Goal: Task Accomplishment & Management: Manage account settings

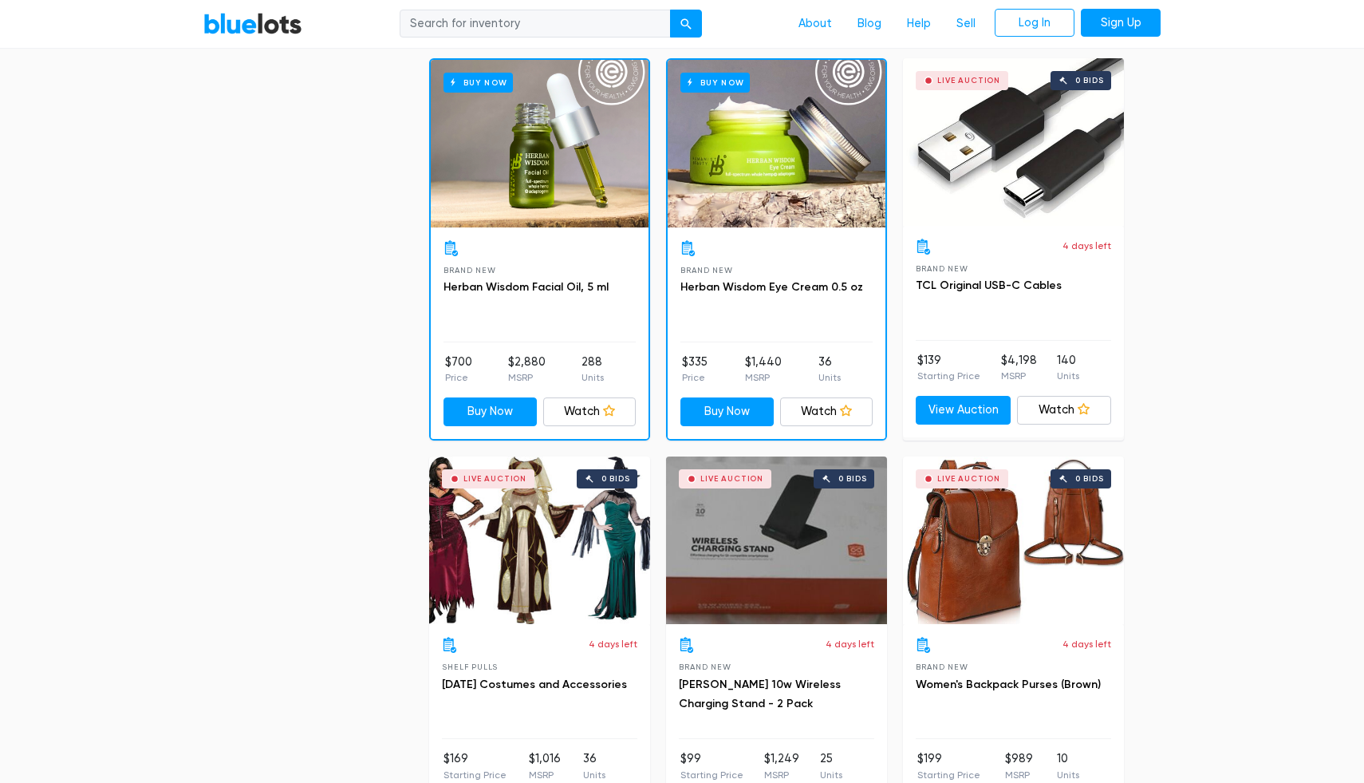
scroll to position [1284, 0]
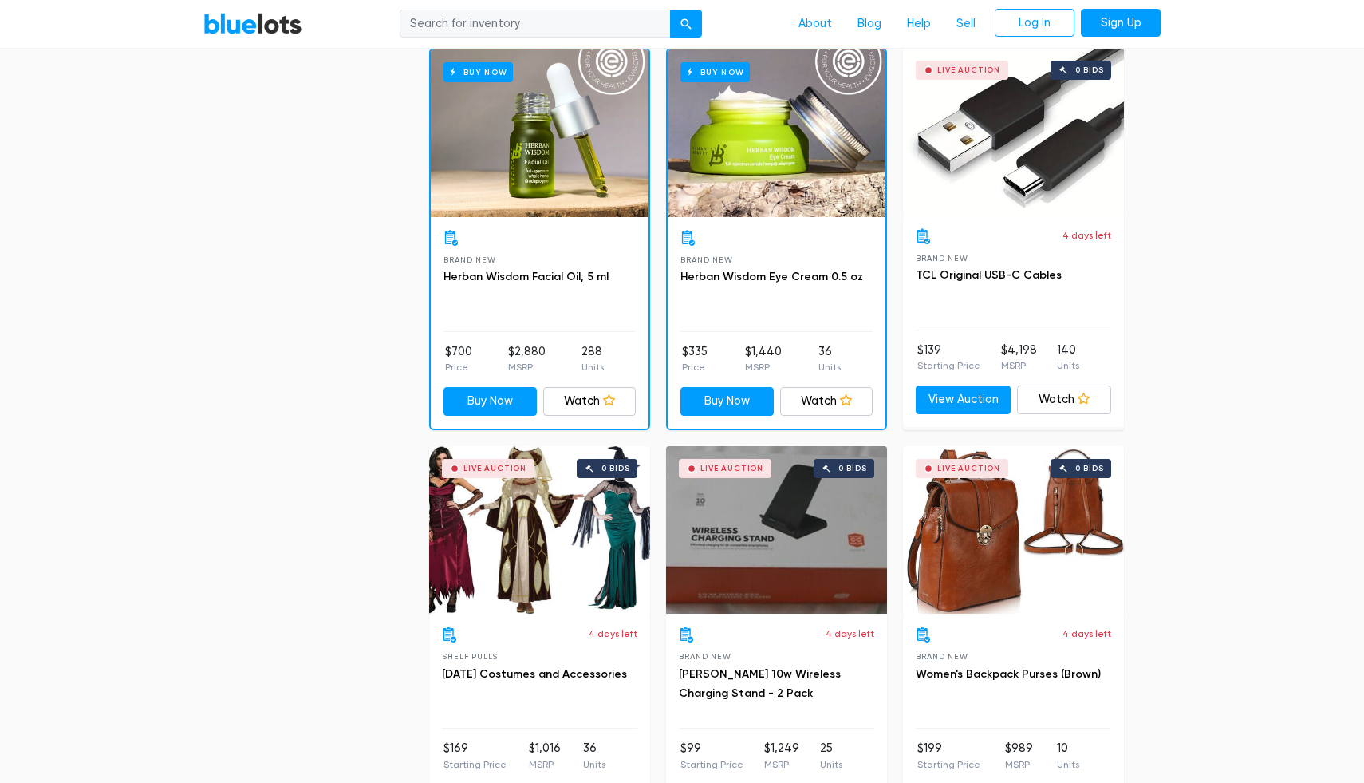
click at [565, 586] on div "Live Auction 0 bids" at bounding box center [539, 530] width 221 height 168
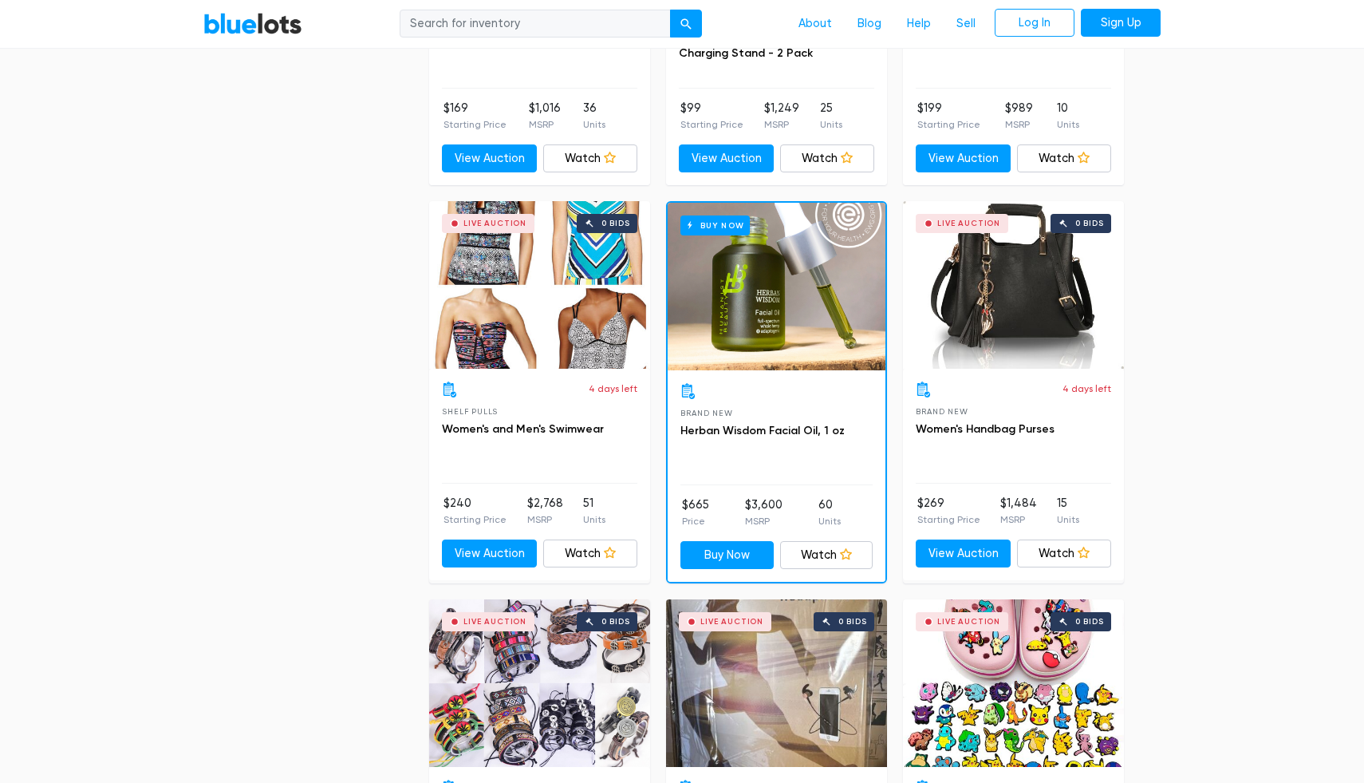
scroll to position [1587, 0]
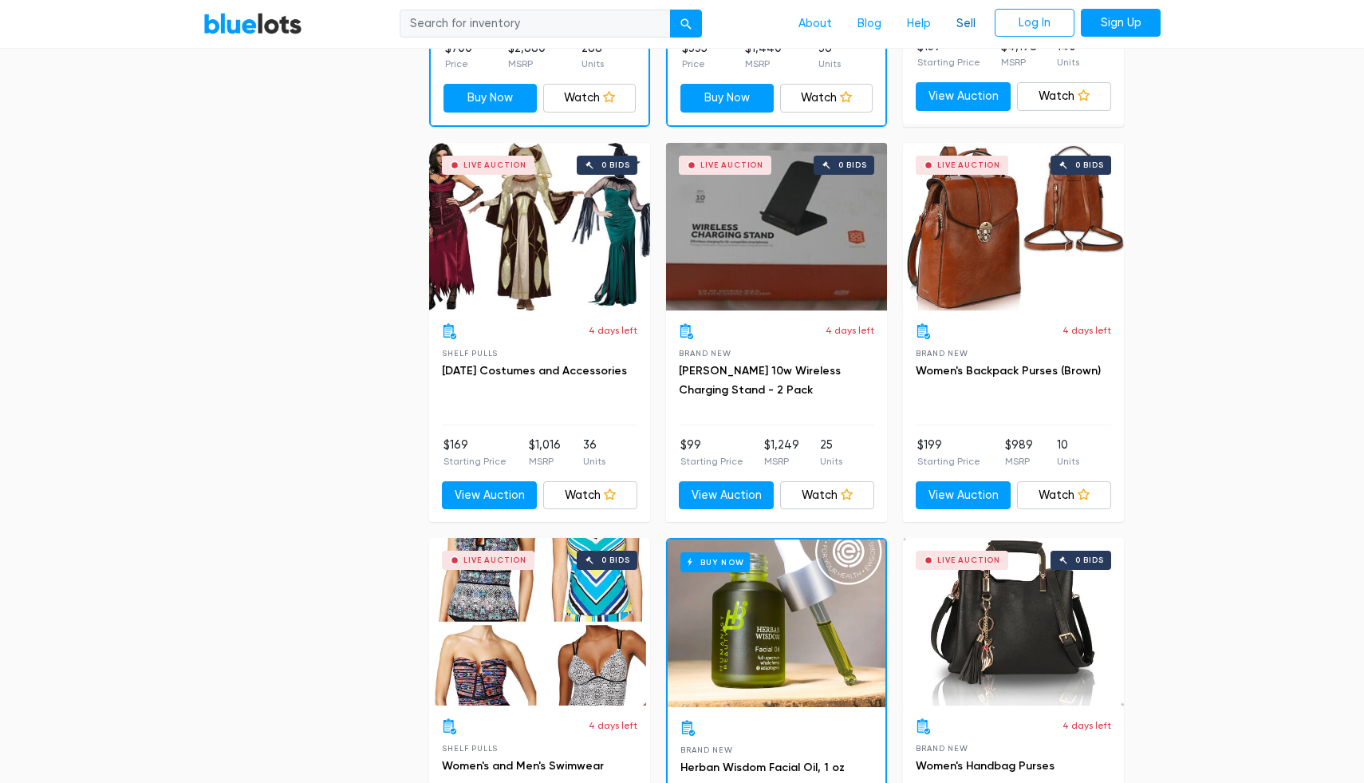
click at [962, 24] on link "Sell" at bounding box center [966, 24] width 45 height 30
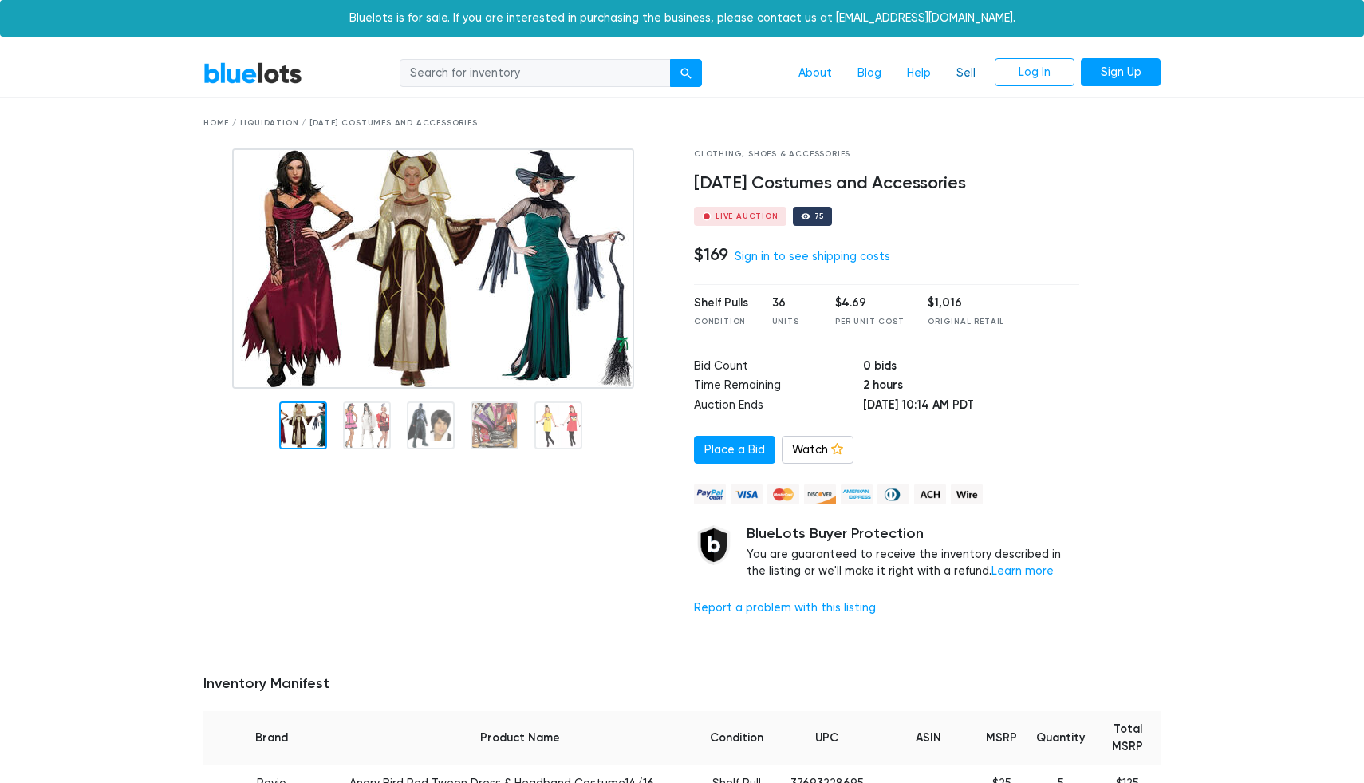
click at [958, 77] on link "Sell" at bounding box center [966, 73] width 45 height 30
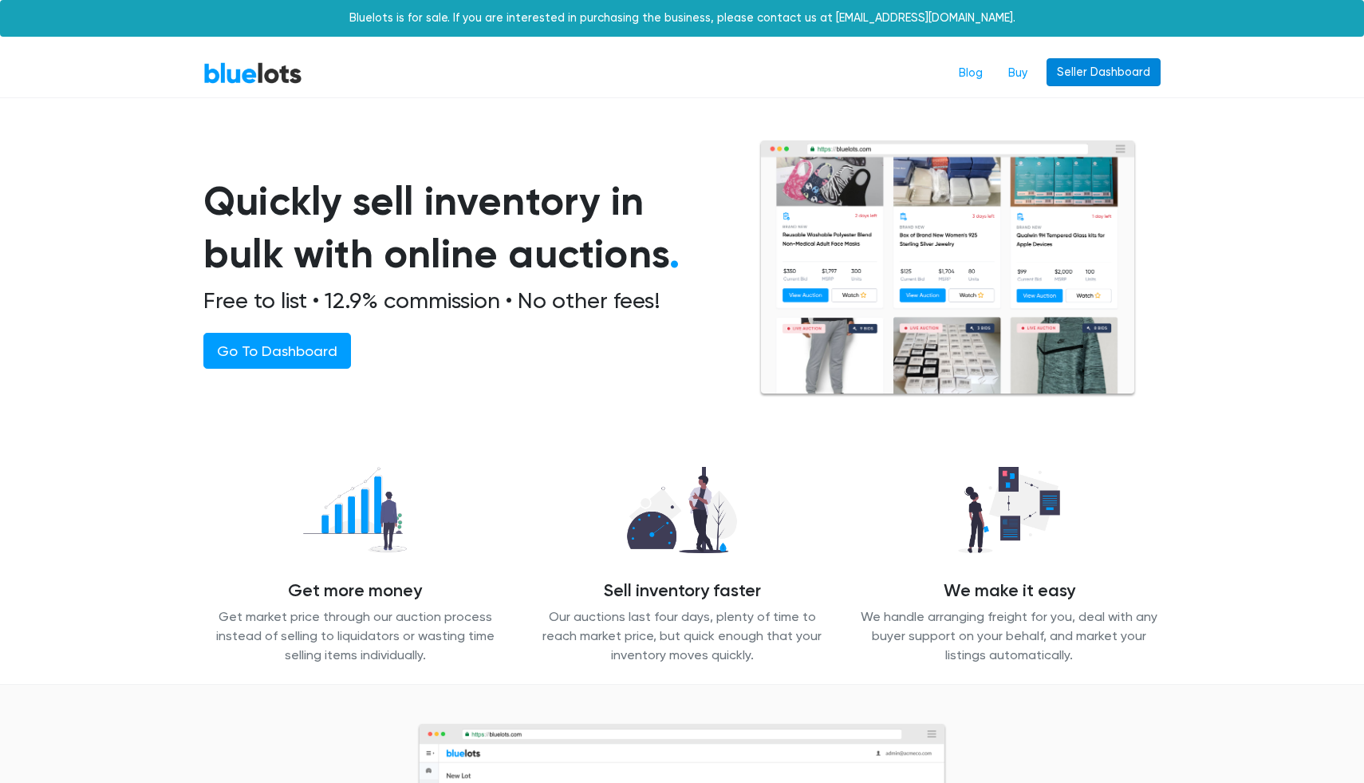
click at [1075, 81] on link "Seller Dashboard" at bounding box center [1104, 72] width 114 height 29
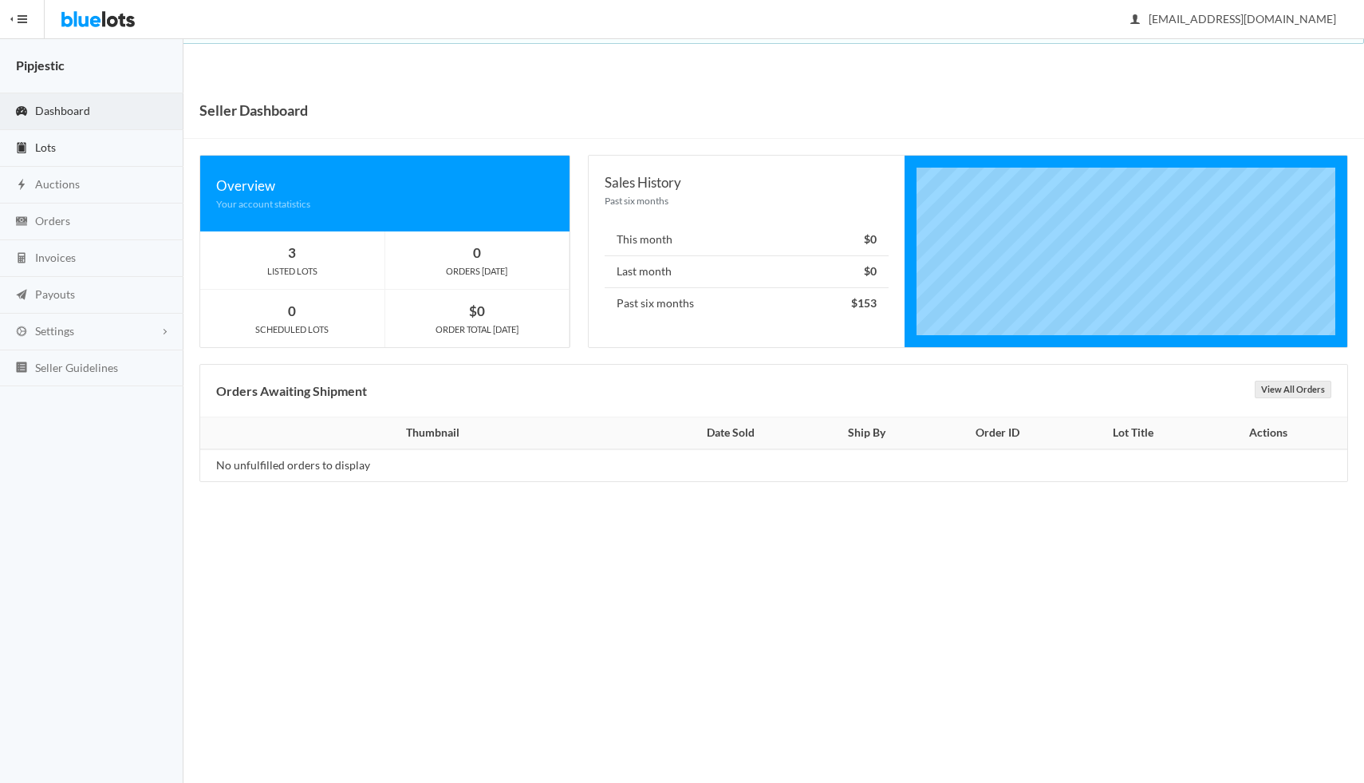
click at [72, 148] on link "Lots" at bounding box center [92, 148] width 184 height 37
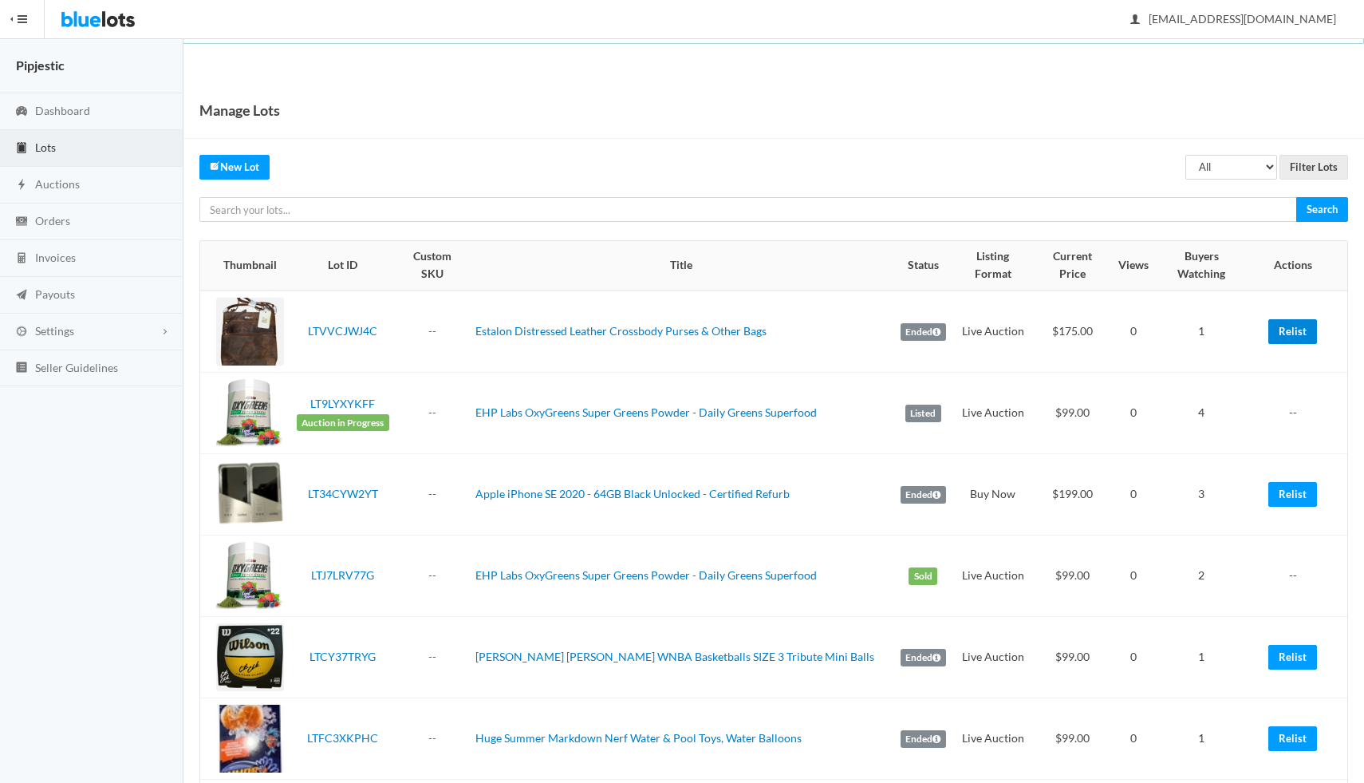
click at [1286, 319] on link "Relist" at bounding box center [1293, 331] width 49 height 25
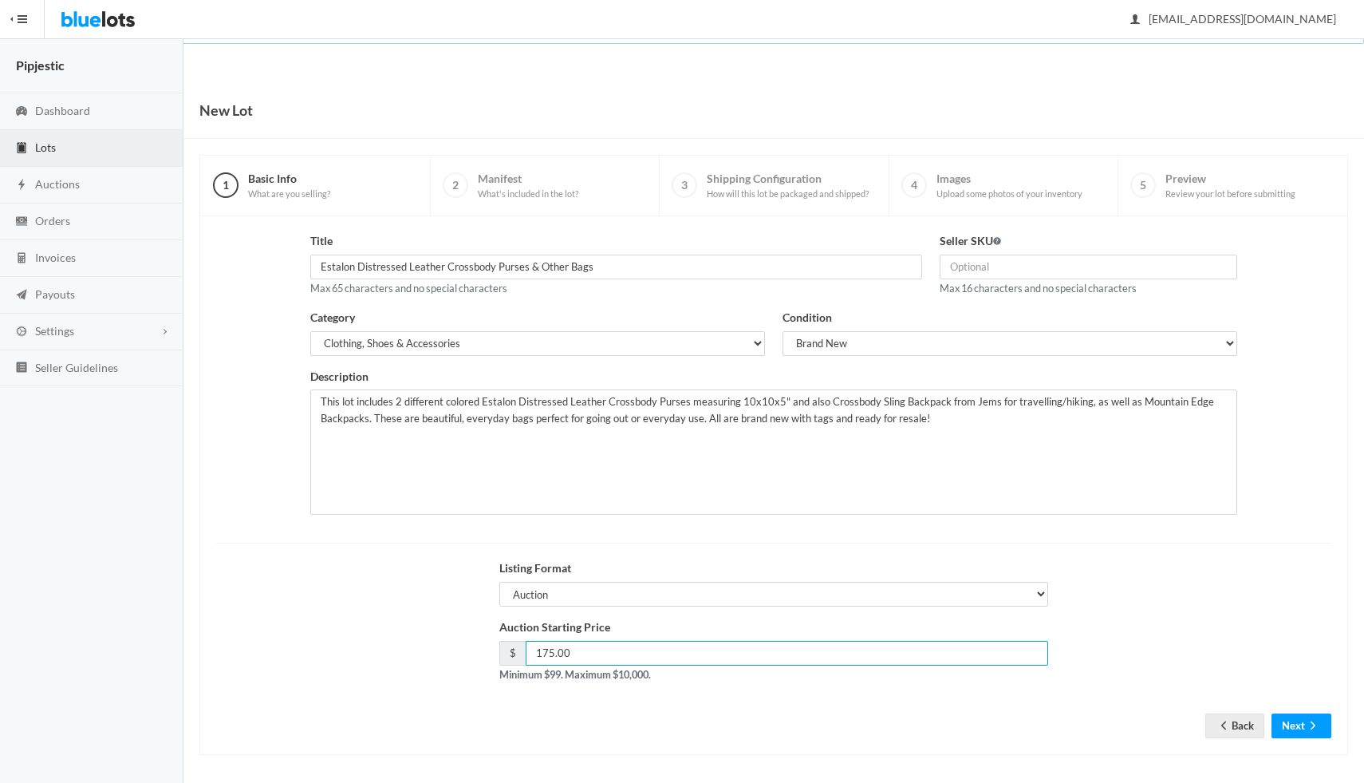
click at [688, 650] on input "175.00" at bounding box center [787, 653] width 523 height 25
type input "150"
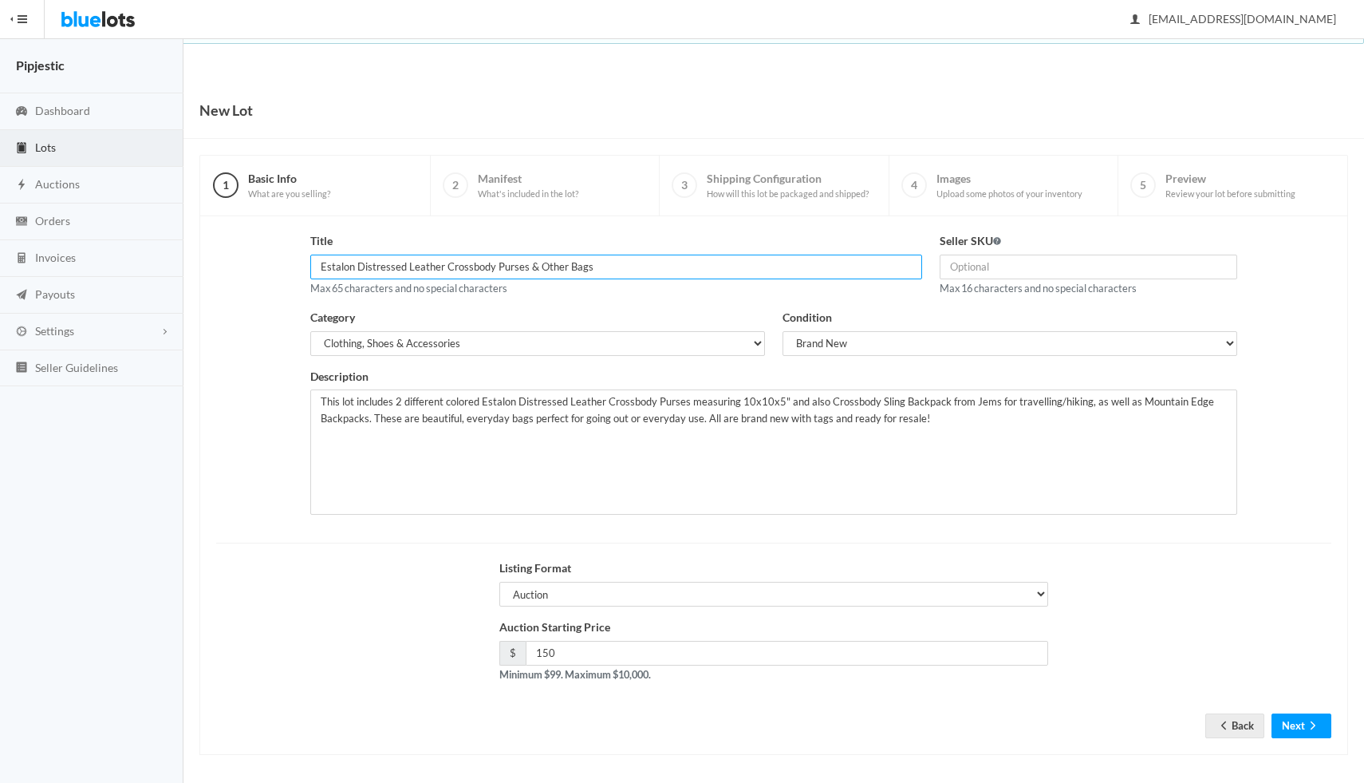
click at [758, 265] on input "Estalon Distressed Leather Crossbody Purses & Other Bags" at bounding box center [616, 267] width 612 height 25
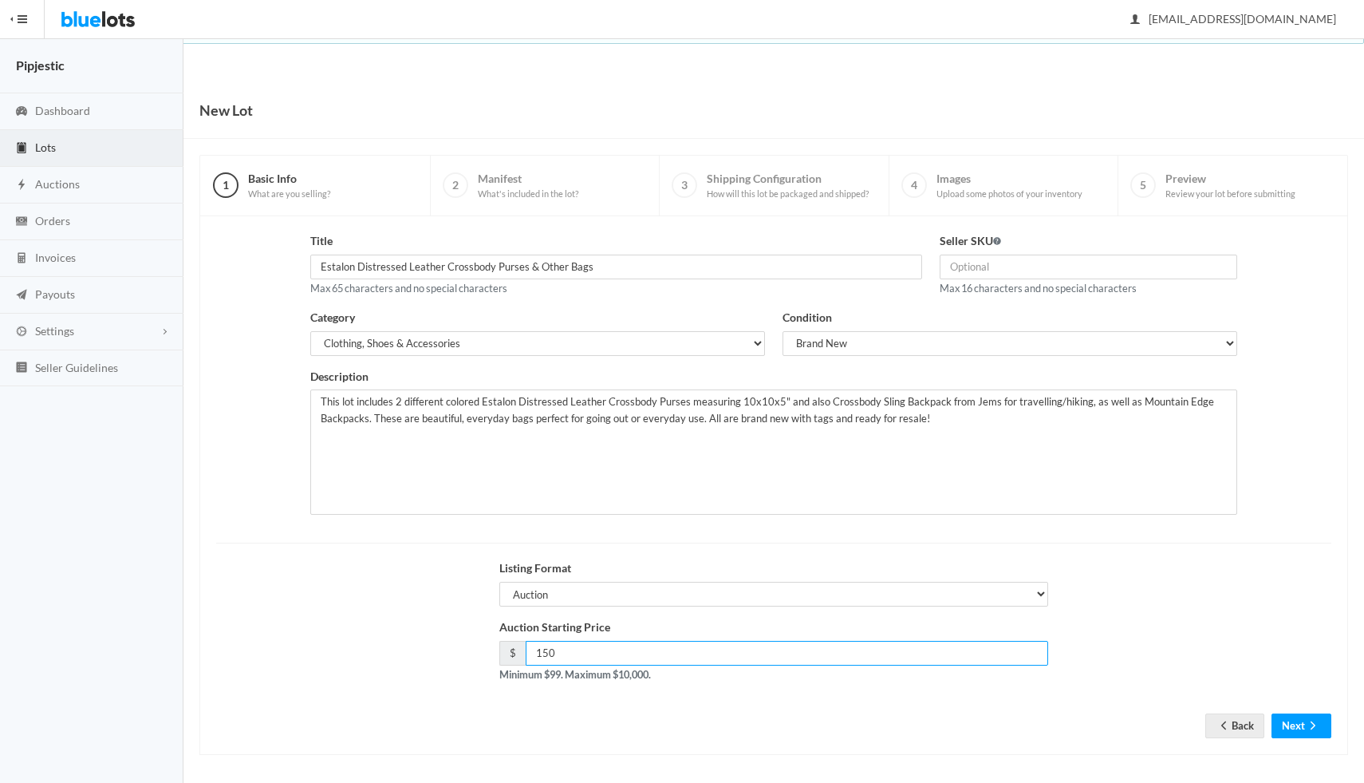
click at [575, 647] on input "150" at bounding box center [787, 653] width 523 height 25
click at [587, 606] on select "Auction Buy Now" at bounding box center [774, 594] width 549 height 25
select select "false"
click at [500, 582] on select "Auction Buy Now" at bounding box center [774, 594] width 549 height 25
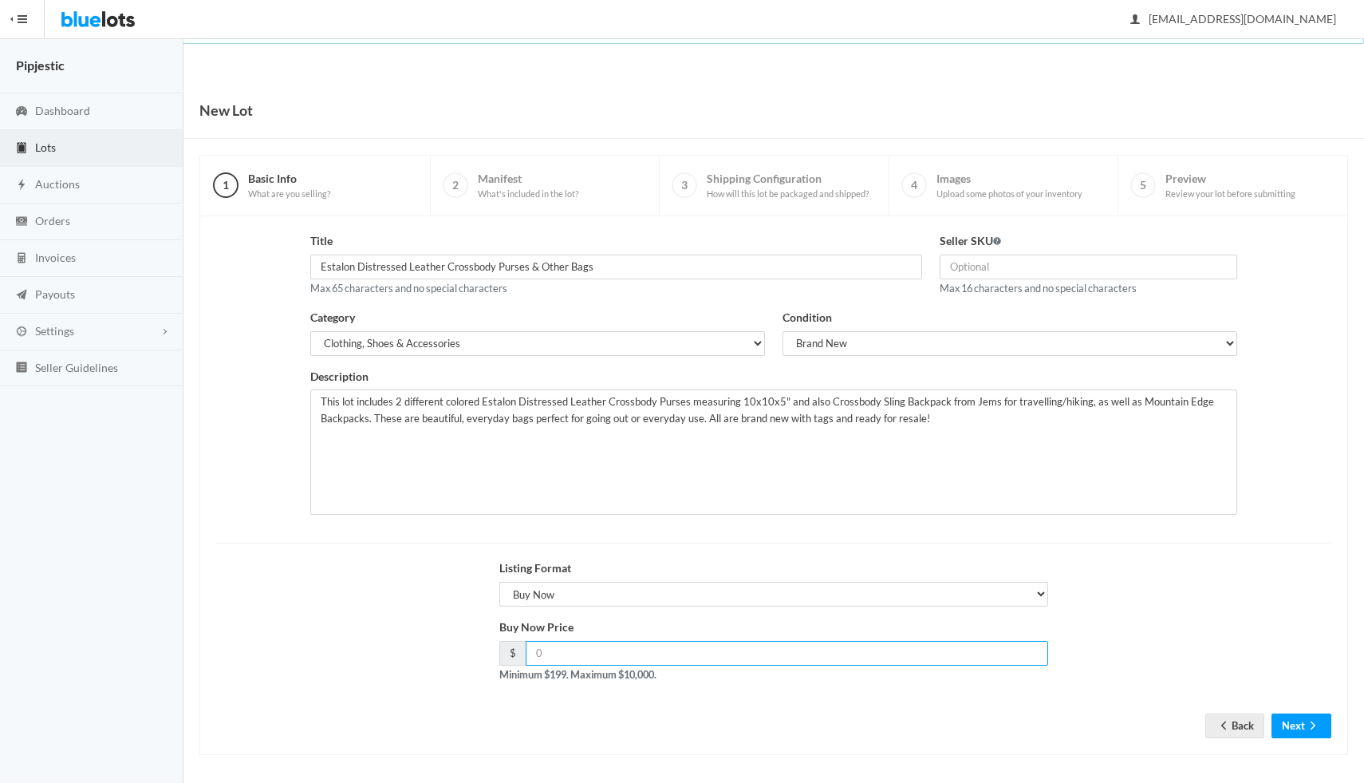
click at [586, 654] on input "number" at bounding box center [787, 653] width 523 height 25
type input "199"
click at [638, 403] on textarea "This lot includes 2 different colored Estalon Distressed Leather Crossbody Purs…" at bounding box center [773, 451] width 926 height 125
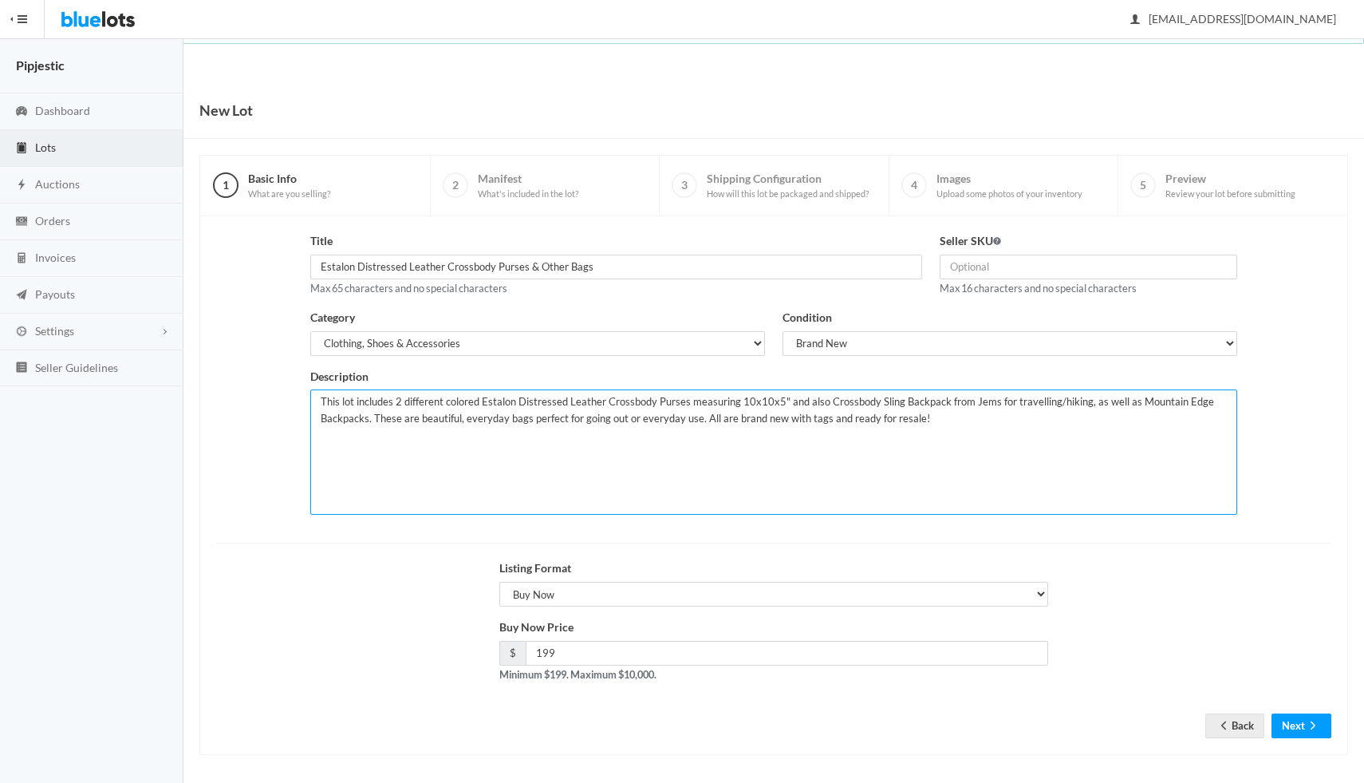
click at [638, 403] on textarea "This lot includes 2 different colored Estalon Distressed Leather Crossbody Purs…" at bounding box center [773, 451] width 926 height 125
click at [1285, 722] on button "Next" at bounding box center [1302, 725] width 60 height 25
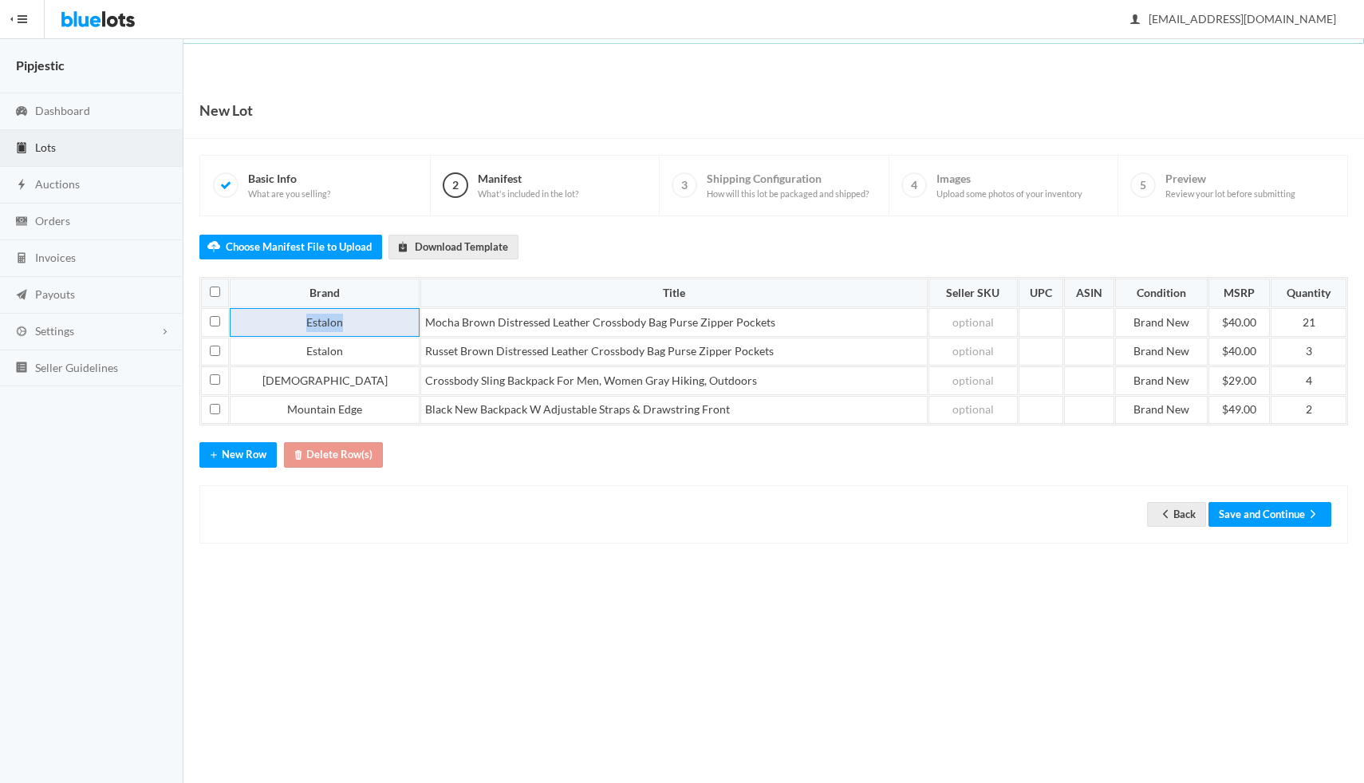
drag, startPoint x: 265, startPoint y: 319, endPoint x: 1243, endPoint y: 428, distance: 984.4
click at [1244, 429] on div "Choose Manifest File to Upload Download Template Brand Title Seller SKU UPC ASI…" at bounding box center [773, 379] width 1149 height 327
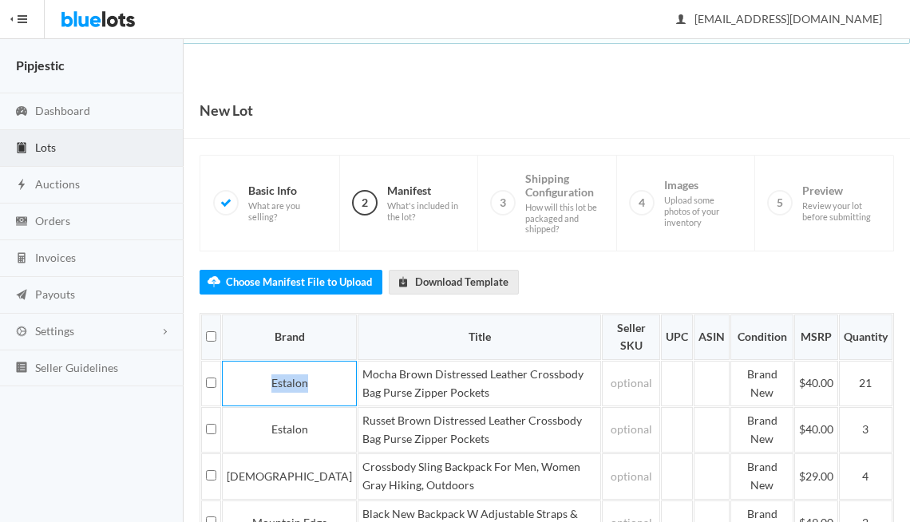
click at [828, 286] on div "Choose Manifest File to Upload Download Template Brand Title Seller SKU UPC ASI…" at bounding box center [546, 457] width 694 height 413
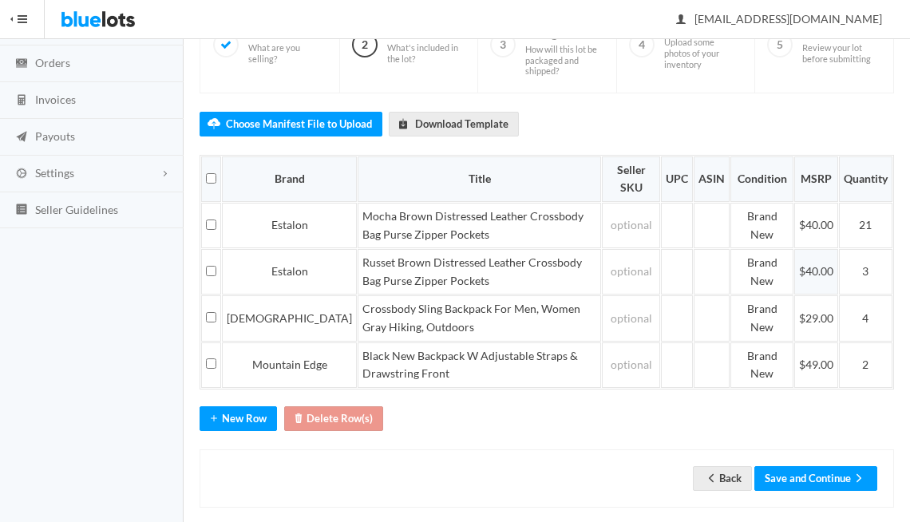
scroll to position [160, 0]
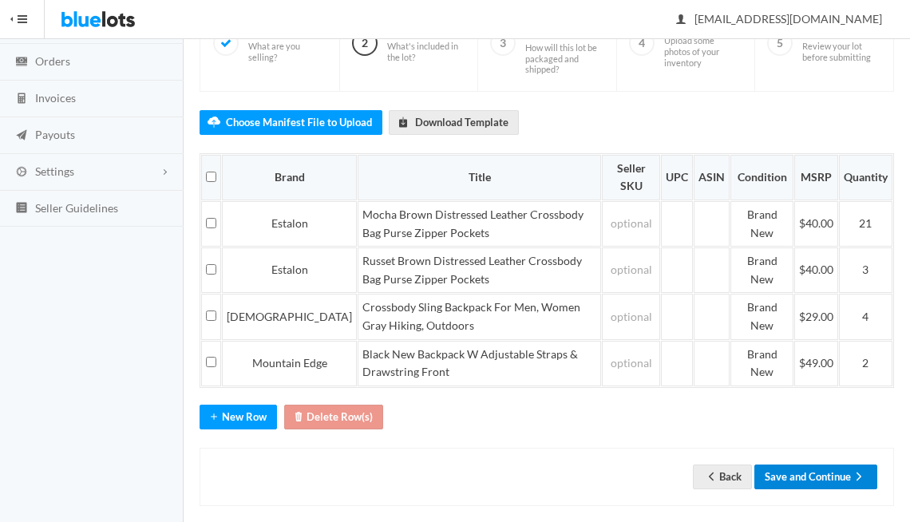
click at [788, 481] on button "Save and Continue" at bounding box center [815, 476] width 123 height 25
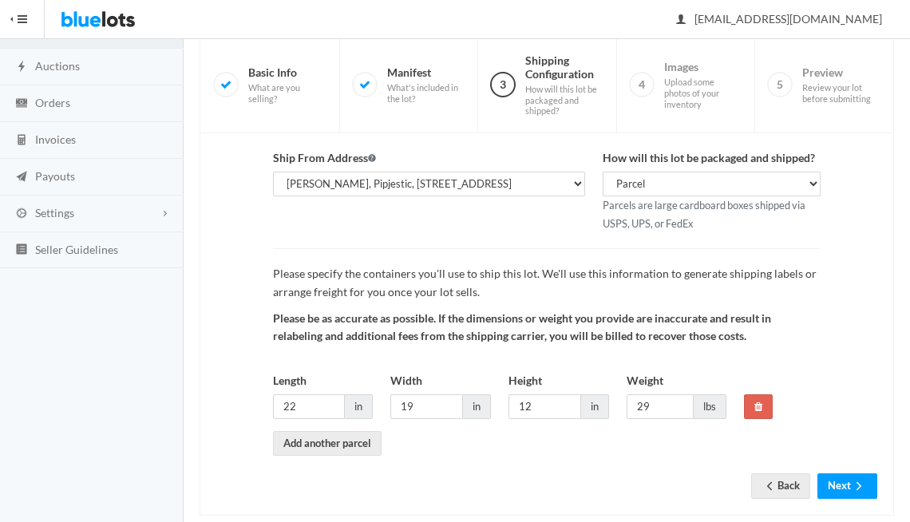
scroll to position [118, 0]
click at [835, 486] on button "Next" at bounding box center [847, 485] width 60 height 25
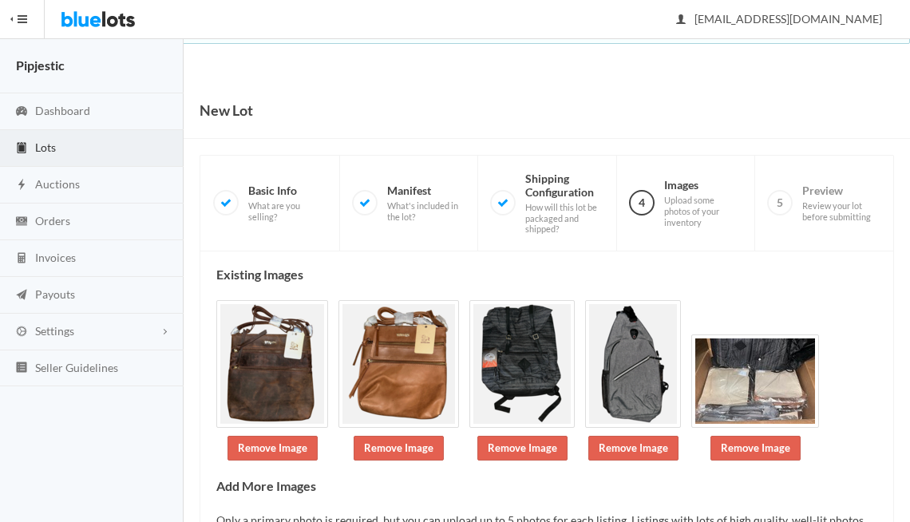
click at [251, 395] on img at bounding box center [272, 364] width 112 height 128
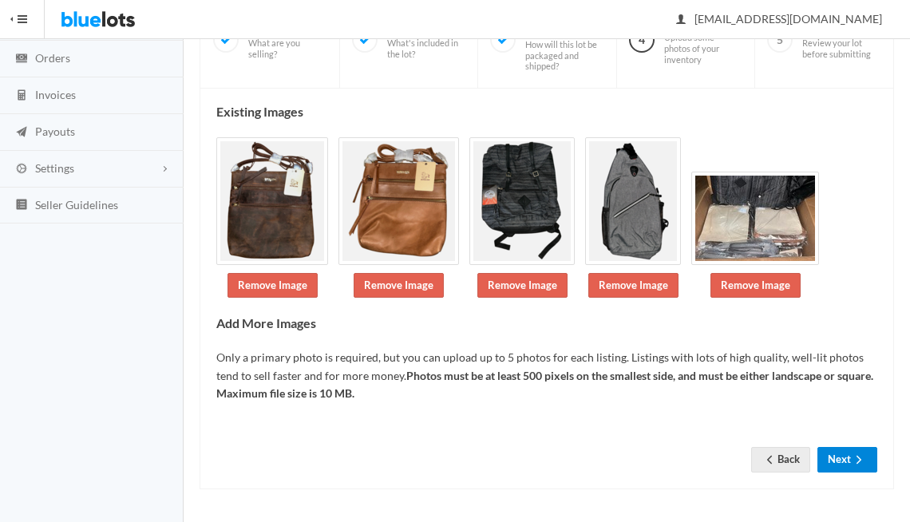
click at [851, 454] on icon "arrow forward" at bounding box center [859, 459] width 16 height 13
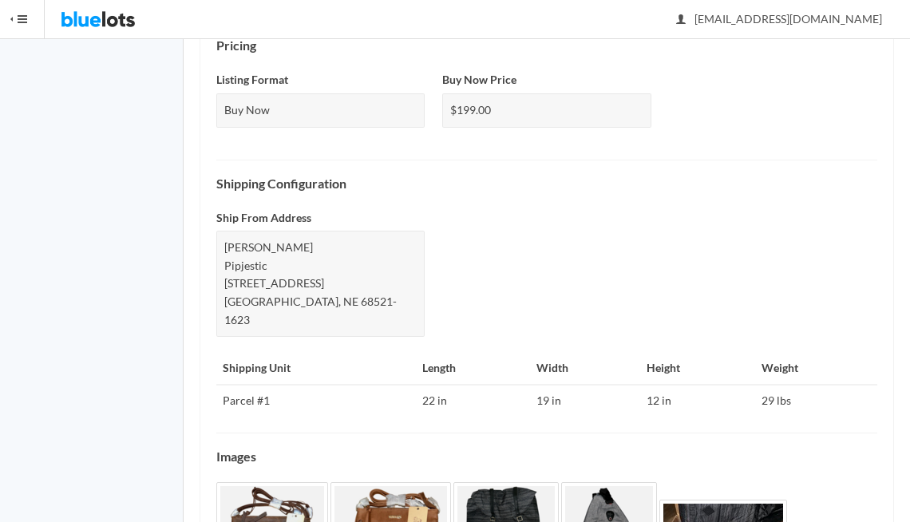
scroll to position [717, 0]
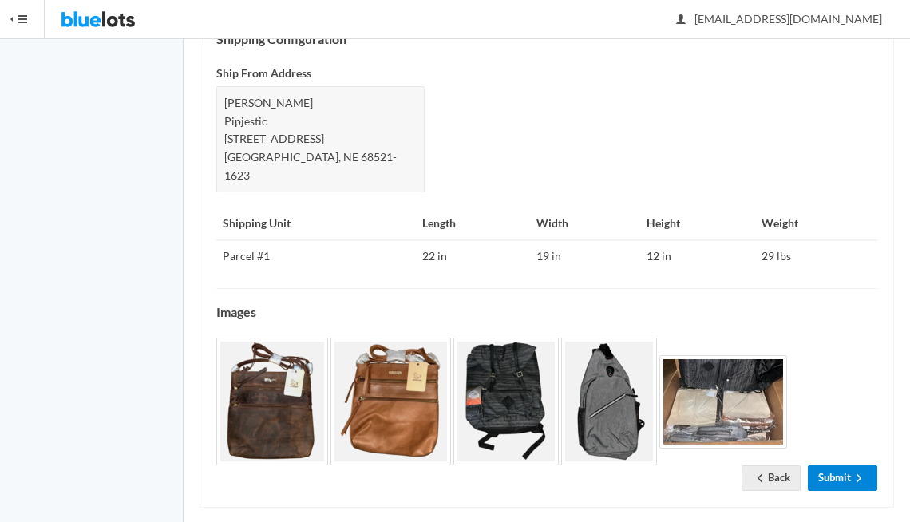
click at [844, 465] on link "Submit" at bounding box center [842, 477] width 69 height 25
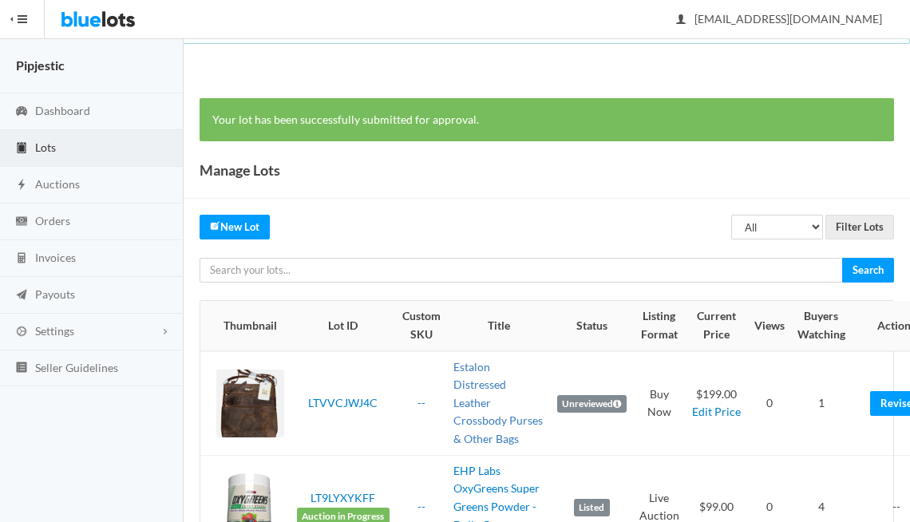
click at [467, 399] on link "Estalon Distressed Leather Crossbody Purses & Other Bags" at bounding box center [497, 402] width 89 height 85
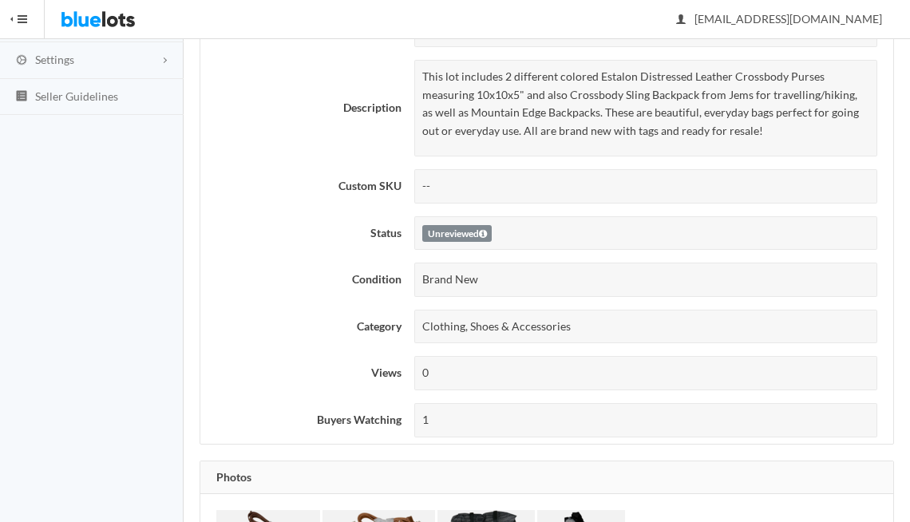
scroll to position [602, 0]
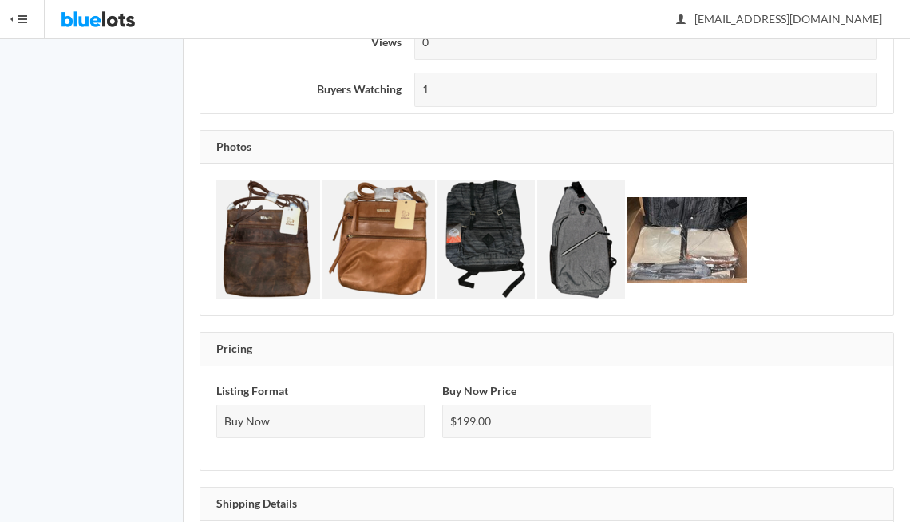
click at [285, 250] on img at bounding box center [268, 240] width 104 height 120
click at [404, 255] on img at bounding box center [378, 240] width 113 height 120
click at [479, 245] on img at bounding box center [485, 240] width 97 height 120
click at [588, 222] on img at bounding box center [581, 240] width 88 height 120
click at [677, 247] on img at bounding box center [687, 239] width 120 height 85
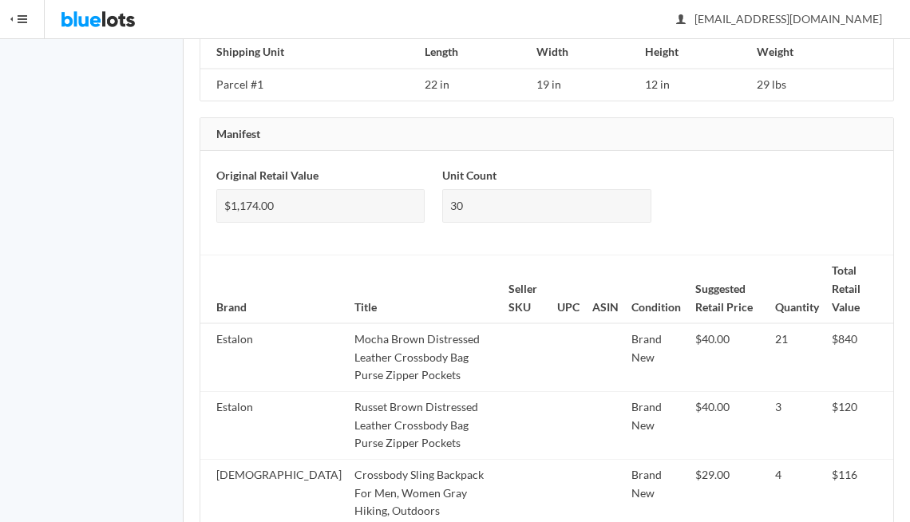
scroll to position [1277, 0]
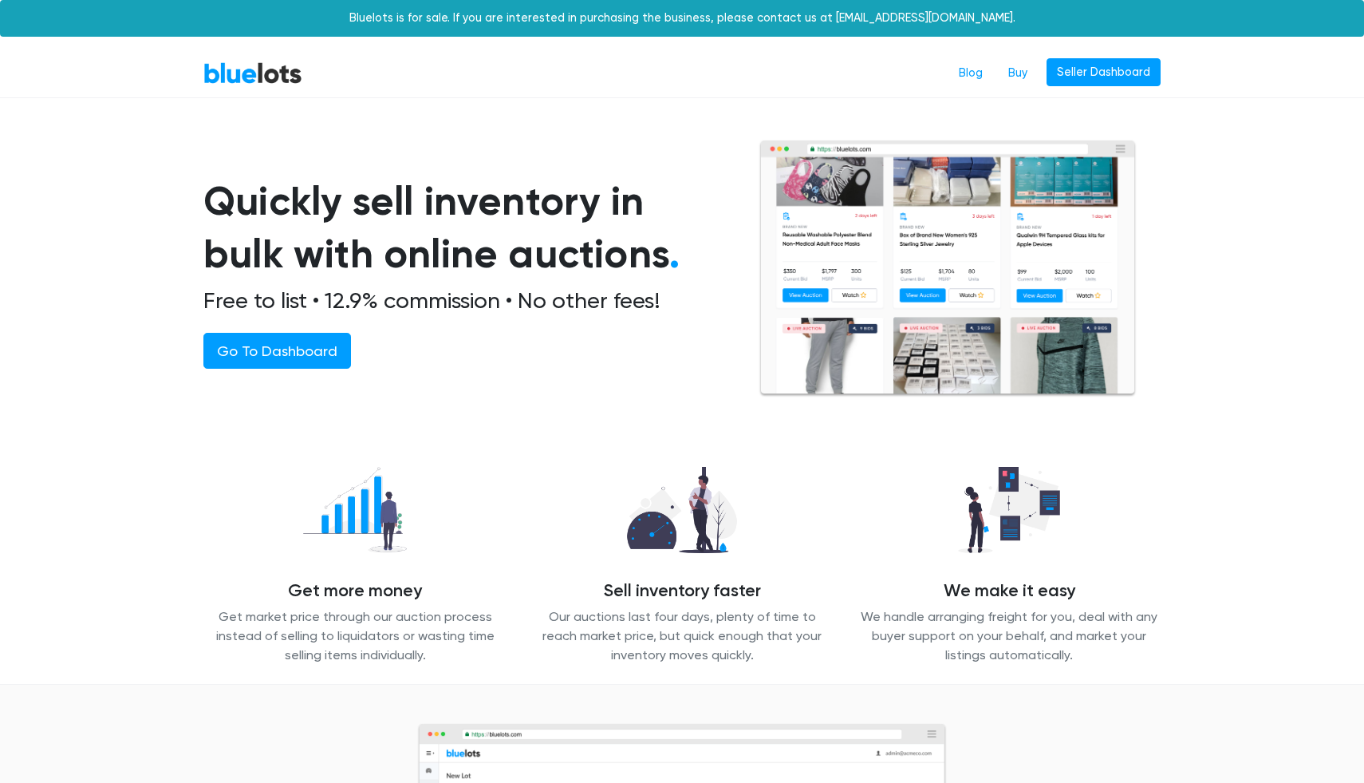
click at [1086, 88] on nav "BlueLots Blog Buy Seller Dashboard" at bounding box center [682, 73] width 1364 height 49
click at [1092, 75] on link "Seller Dashboard" at bounding box center [1104, 72] width 114 height 29
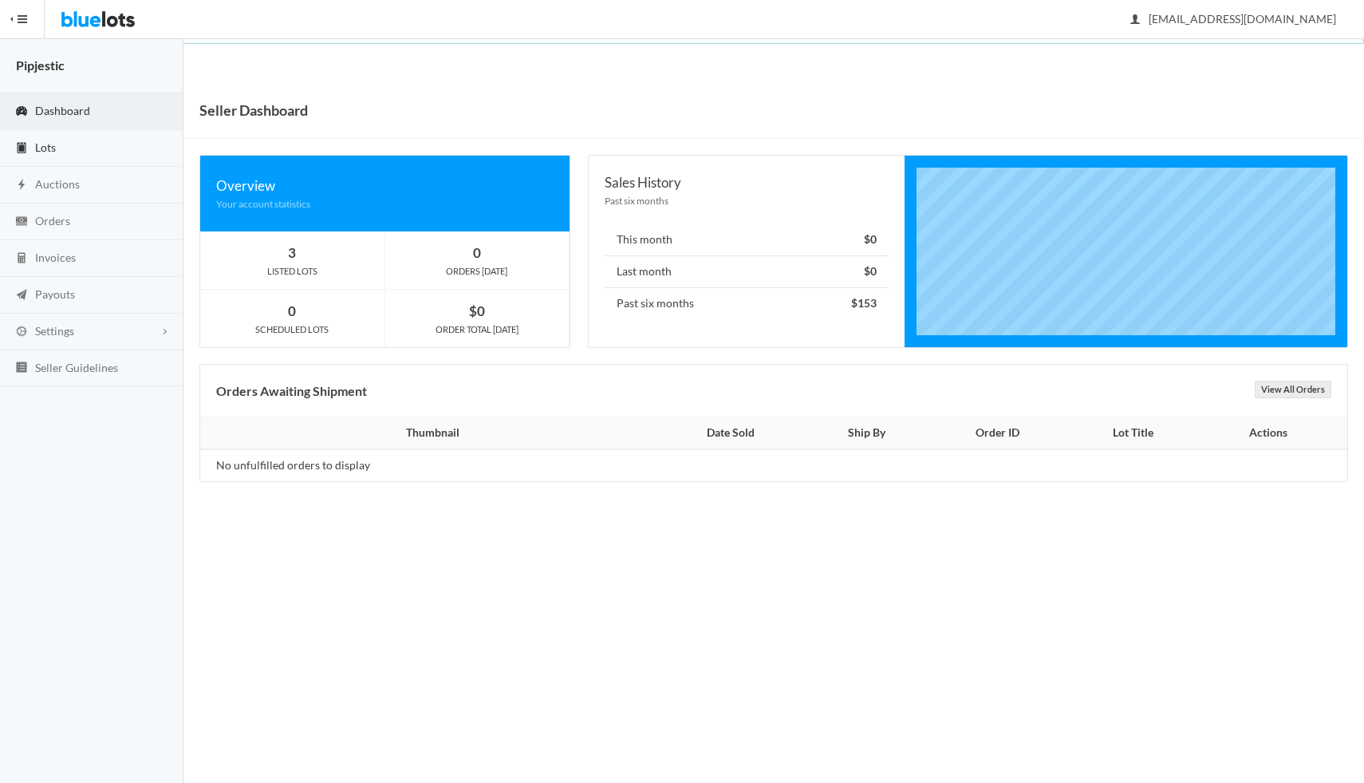
click at [78, 156] on link "Lots" at bounding box center [92, 148] width 184 height 37
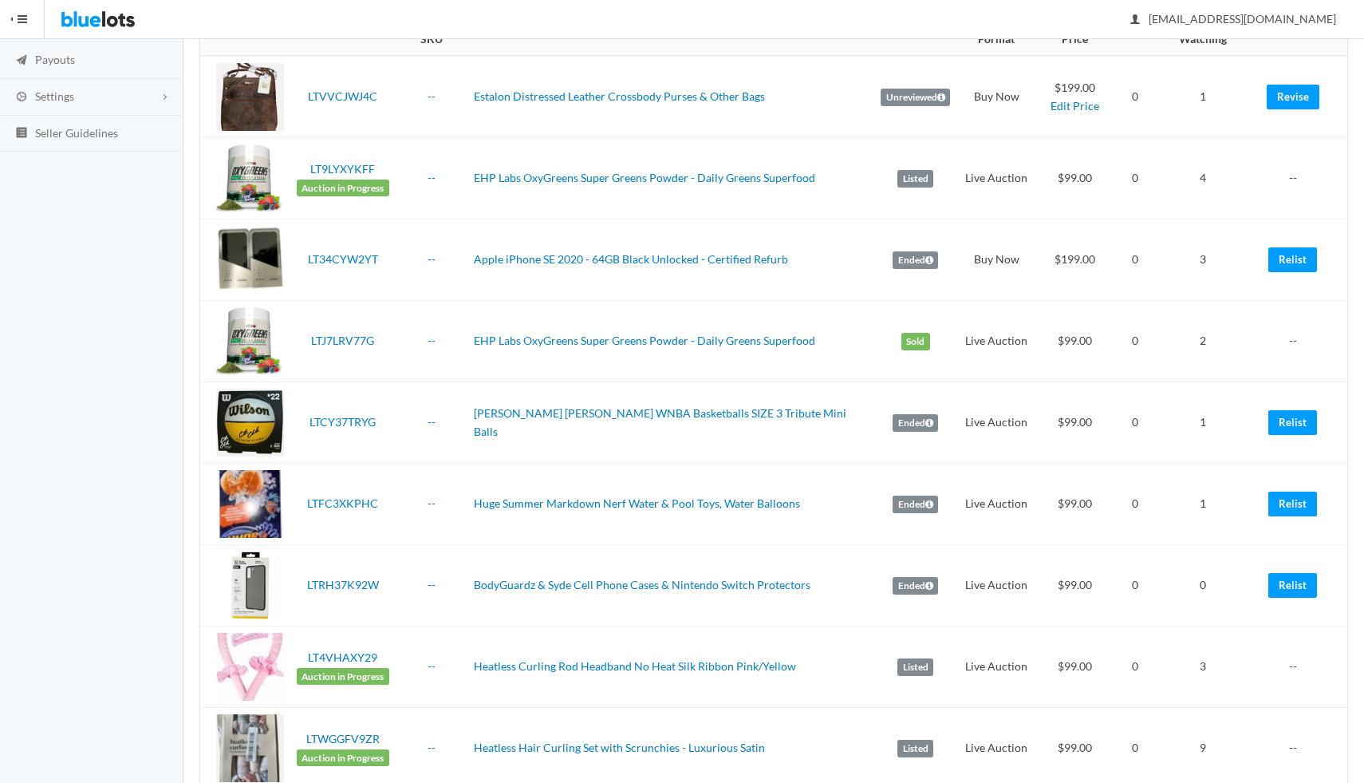
scroll to position [242, 0]
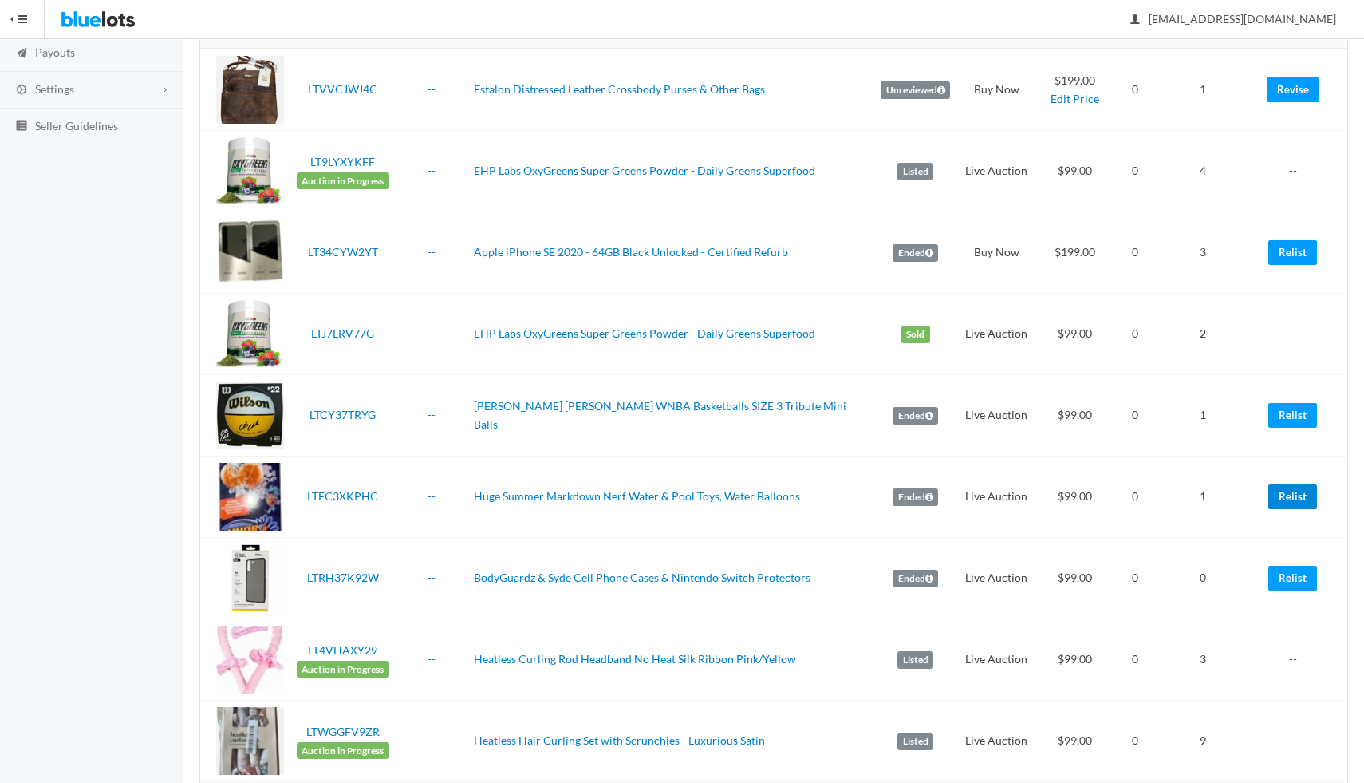
click at [1293, 484] on link "Relist" at bounding box center [1293, 496] width 49 height 25
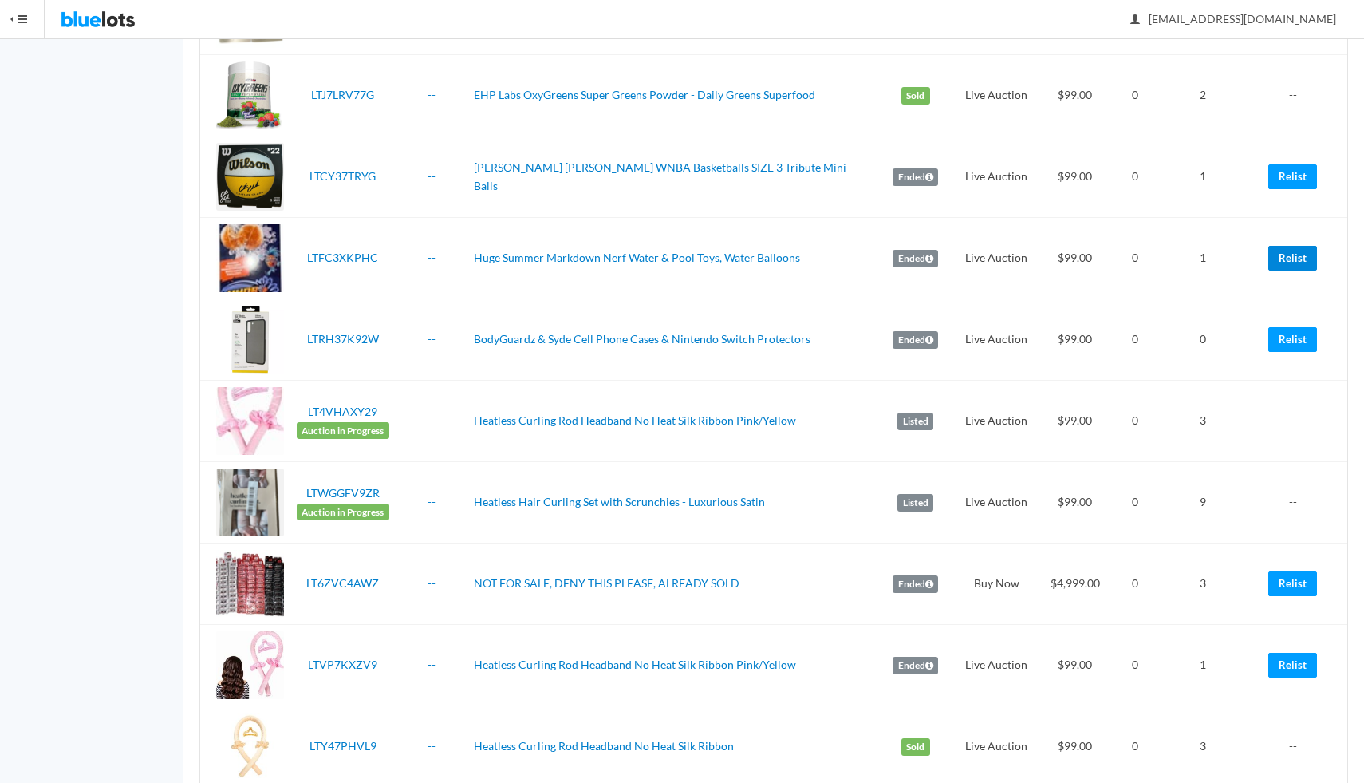
scroll to position [0, 0]
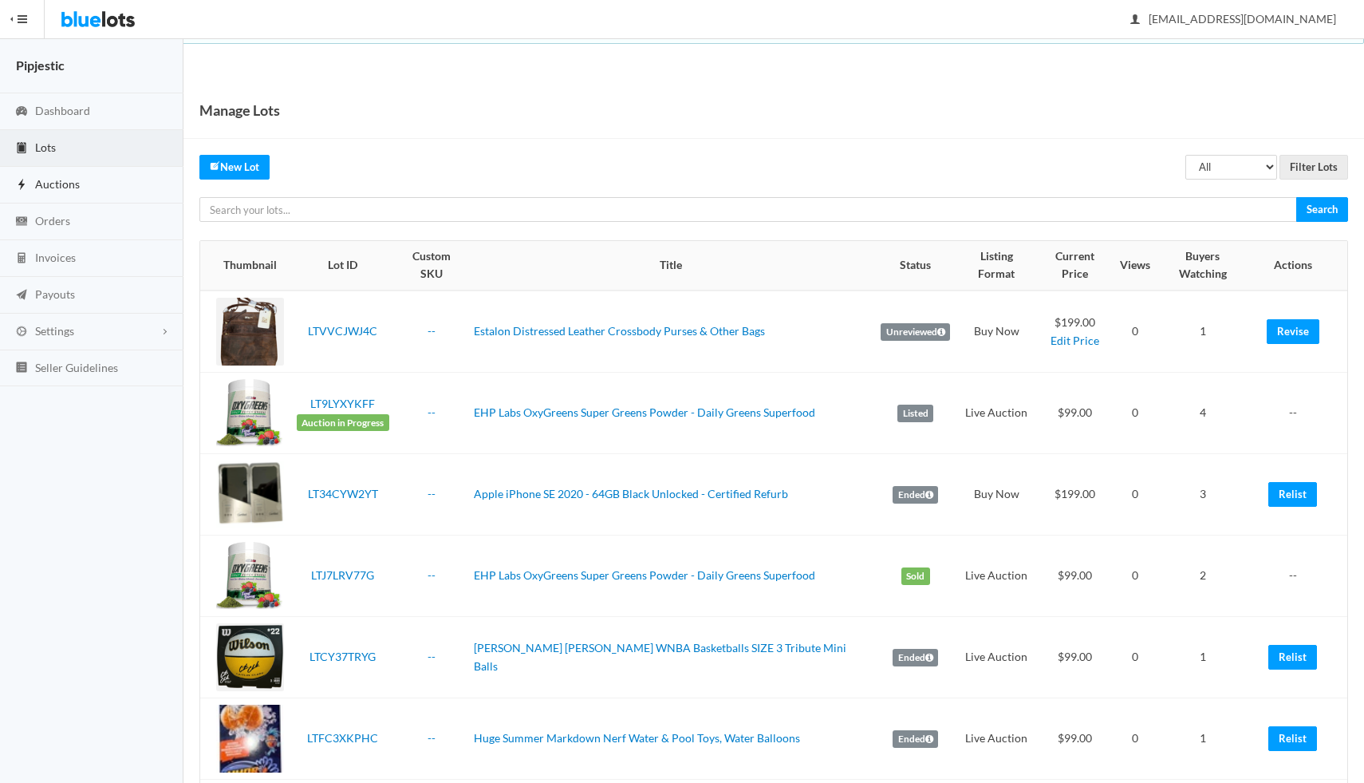
click at [71, 189] on span "Auctions" at bounding box center [57, 184] width 45 height 14
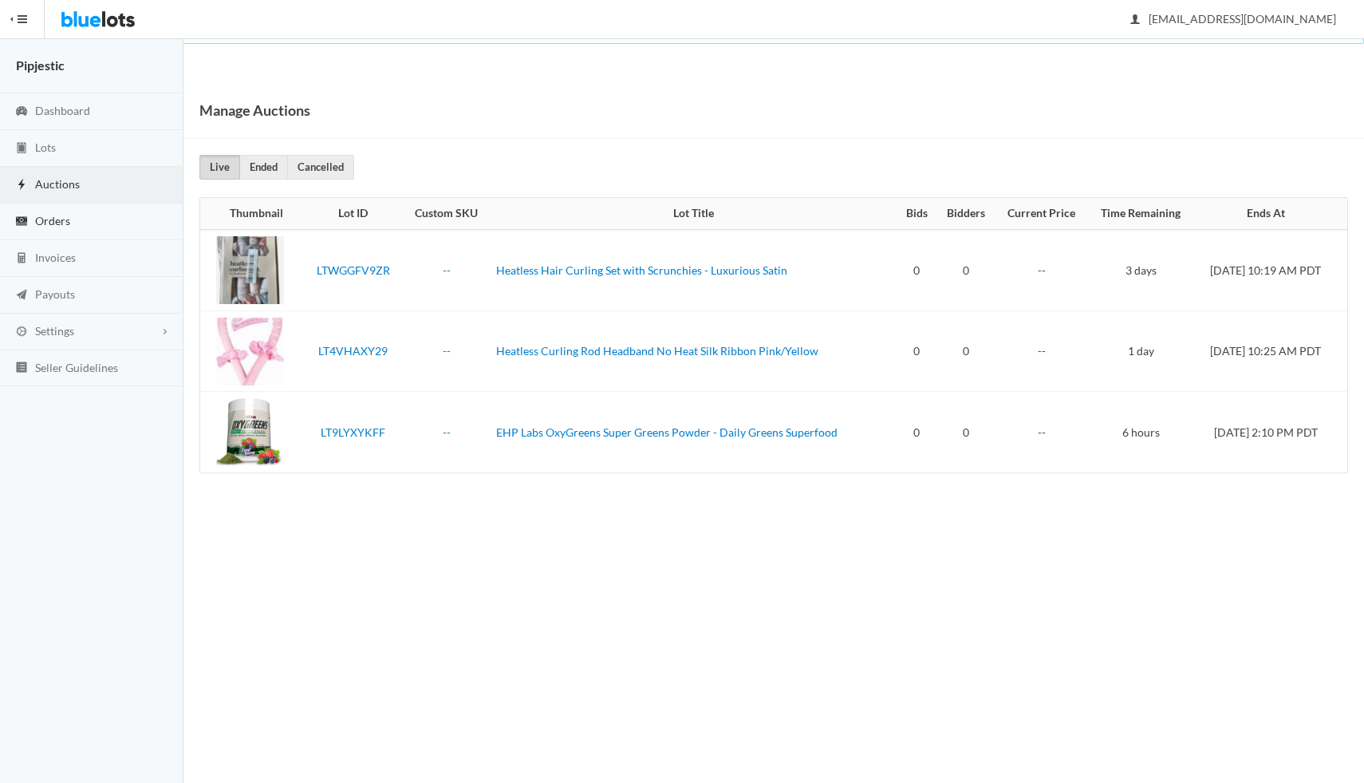
click at [67, 220] on span "Orders" at bounding box center [52, 221] width 35 height 14
